Goal: Task Accomplishment & Management: Manage account settings

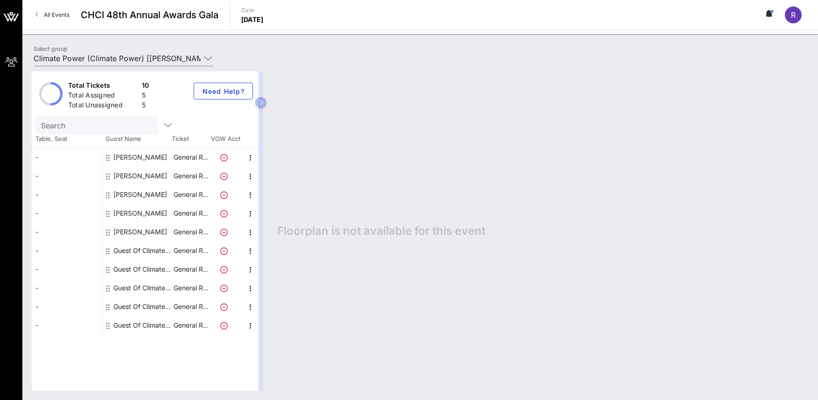
click at [128, 172] on div "[PERSON_NAME]" at bounding box center [140, 176] width 54 height 19
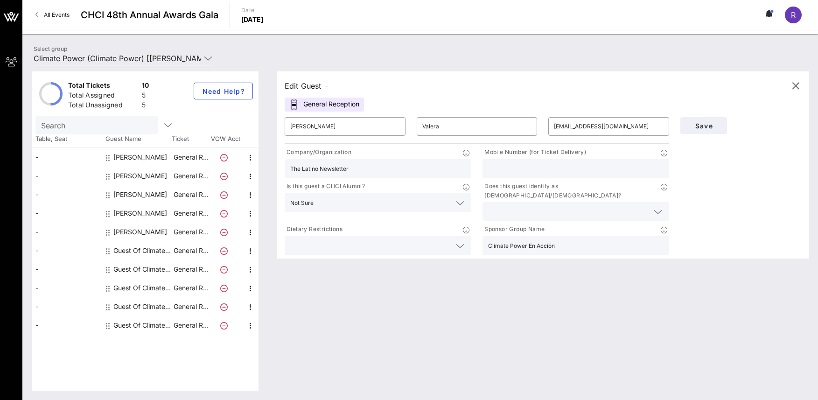
click at [507, 172] on input "text" at bounding box center [575, 168] width 175 height 12
paste input "[PHONE_NUMBER]"
type input "[PHONE_NUMBER]"
drag, startPoint x: 361, startPoint y: 169, endPoint x: 266, endPoint y: 164, distance: 95.3
click at [266, 164] on div "Total Tickets 10 Total Assigned 5 Total Unassigned 5 Need Help? Search Table, S…" at bounding box center [420, 230] width 777 height 319
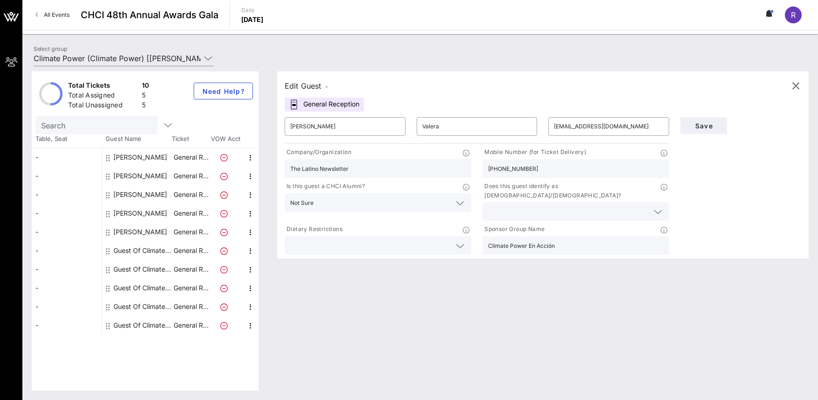
paste input "Free Press"
type input "Free Press"
click at [611, 130] on input "[EMAIL_ADDRESS][DOMAIN_NAME]" at bounding box center [609, 126] width 110 height 15
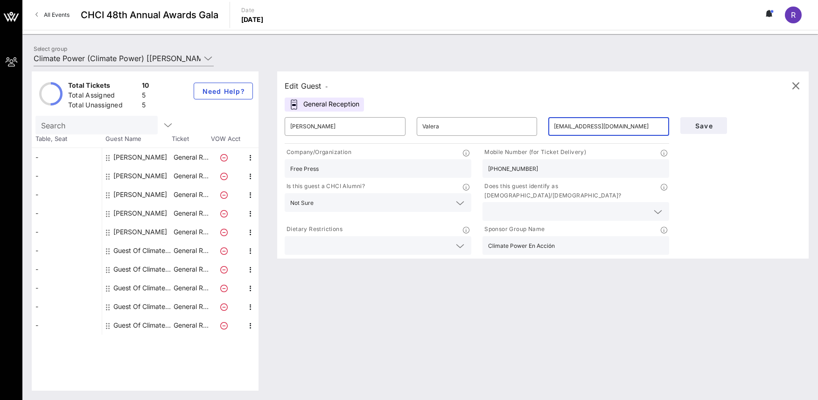
paste input "JulioRV"
type input "[EMAIL_ADDRESS][DOMAIN_NAME]"
click at [452, 129] on input "Valera" at bounding box center [477, 126] width 110 height 15
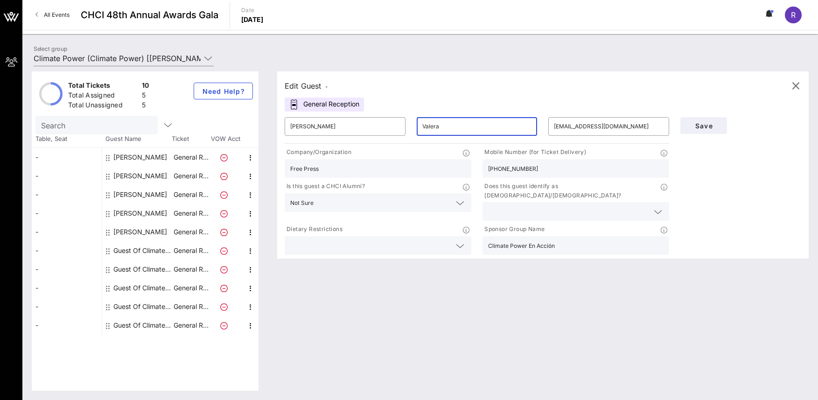
paste input "[PERSON_NAME]"
drag, startPoint x: 475, startPoint y: 126, endPoint x: 454, endPoint y: 127, distance: 21.0
click at [454, 127] on input "[PERSON_NAME] [PERSON_NAME]" at bounding box center [477, 126] width 110 height 15
click at [452, 128] on input "[PERSON_NAME] [PERSON_NAME]" at bounding box center [477, 126] width 110 height 15
drag, startPoint x: 455, startPoint y: 126, endPoint x: 414, endPoint y: 125, distance: 41.5
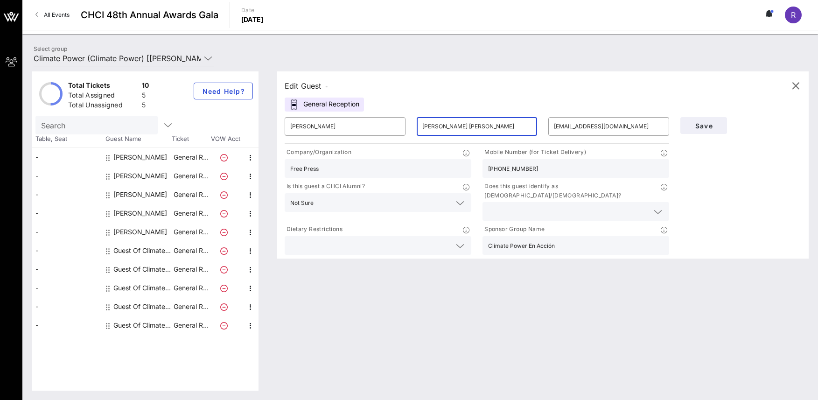
click at [414, 125] on div "​ [PERSON_NAME] [PERSON_NAME]" at bounding box center [477, 126] width 132 height 30
type input "[PERSON_NAME]"
click at [449, 93] on div "Edit Guest - General Reception ​ [PERSON_NAME] ​ [PERSON_NAME] ​ [EMAIL_ADDRESS…" at bounding box center [542, 164] width 531 height 187
click at [386, 239] on input "text" at bounding box center [370, 245] width 160 height 12
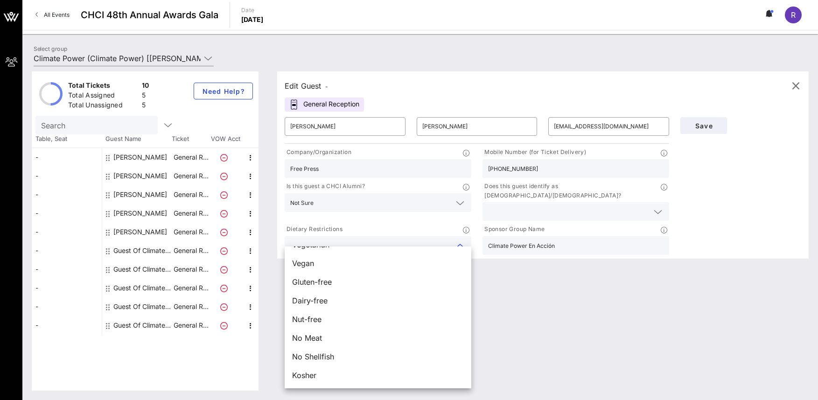
scroll to position [14, 0]
click at [570, 328] on div "Edit Guest - General Reception ​ [PERSON_NAME] ​ [PERSON_NAME] ​ [EMAIL_ADDRESS…" at bounding box center [538, 230] width 541 height 319
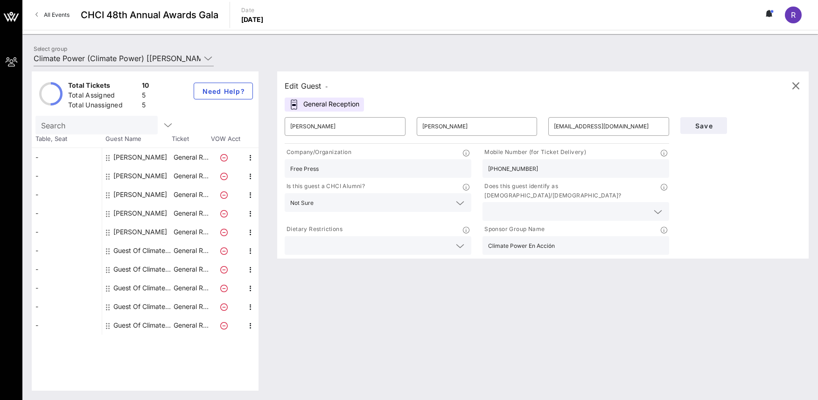
click at [619, 205] on input "text" at bounding box center [568, 211] width 160 height 12
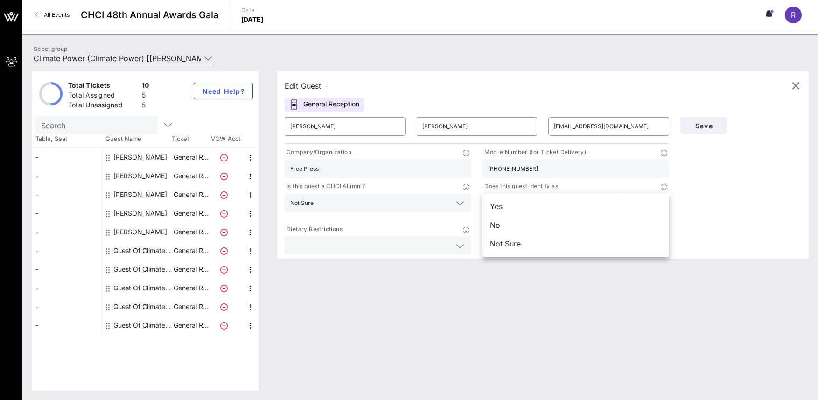
click at [705, 183] on div "Save" at bounding box center [741, 183] width 132 height 145
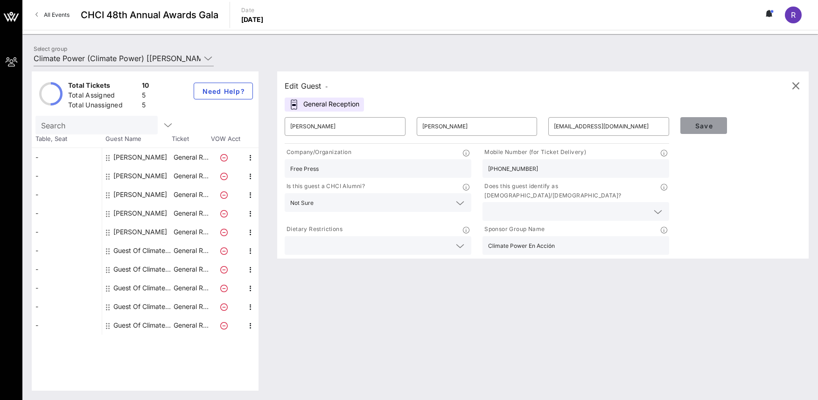
click at [705, 128] on span "Save" at bounding box center [704, 126] width 32 height 8
